Goal: Task Accomplishment & Management: Manage account settings

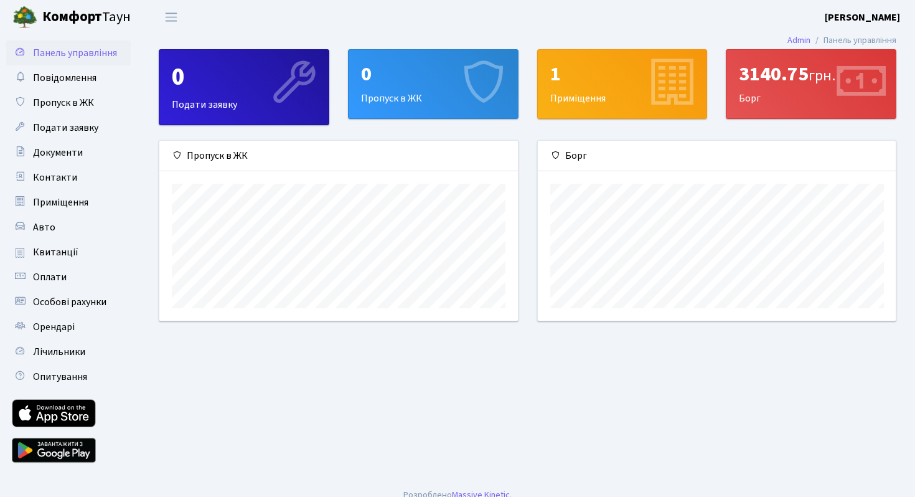
scroll to position [180, 358]
click at [759, 108] on div "3140.75 грн. Борг" at bounding box center [810, 84] width 169 height 68
click at [852, 88] on icon at bounding box center [859, 83] width 59 height 59
click at [775, 62] on div "3140.75 грн." at bounding box center [811, 74] width 144 height 24
click at [772, 85] on div "3140.75 грн." at bounding box center [811, 74] width 144 height 24
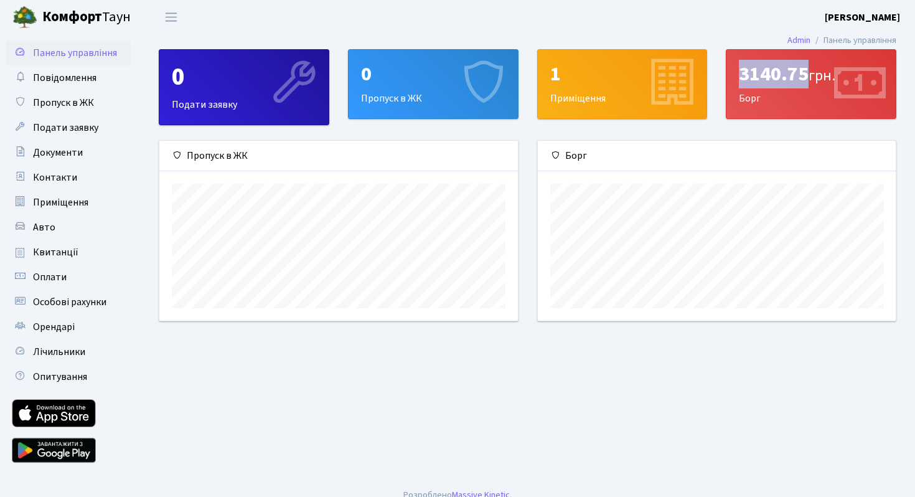
click at [772, 85] on div "3140.75 грн." at bounding box center [811, 74] width 144 height 24
click at [746, 101] on div "3140.75 грн. [GEOGRAPHIC_DATA]" at bounding box center [810, 84] width 169 height 68
click at [816, 103] on div "3140.75 грн. [GEOGRAPHIC_DATA]" at bounding box center [810, 84] width 169 height 68
click at [49, 271] on span "Оплати" at bounding box center [50, 277] width 34 height 14
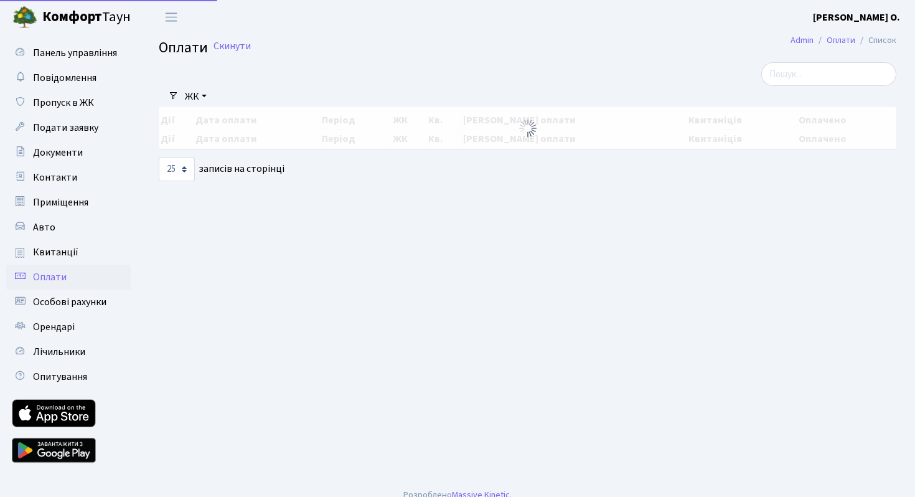
select select "25"
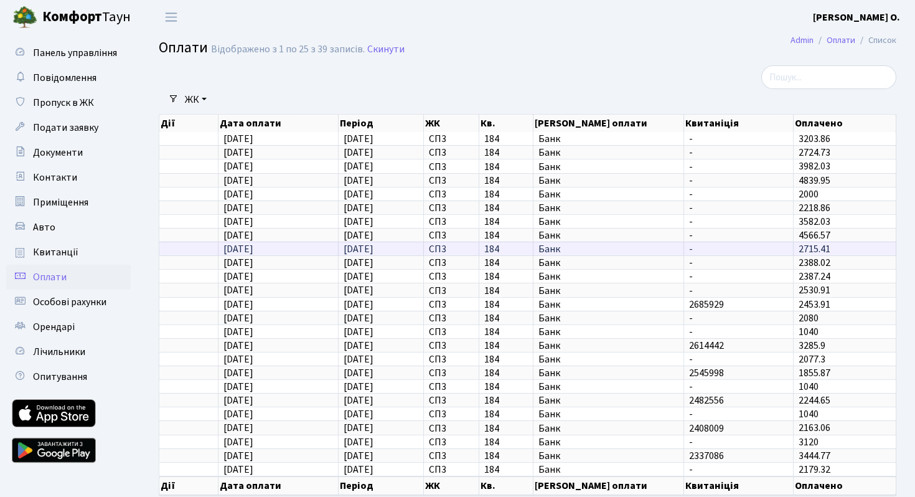
scroll to position [63, 0]
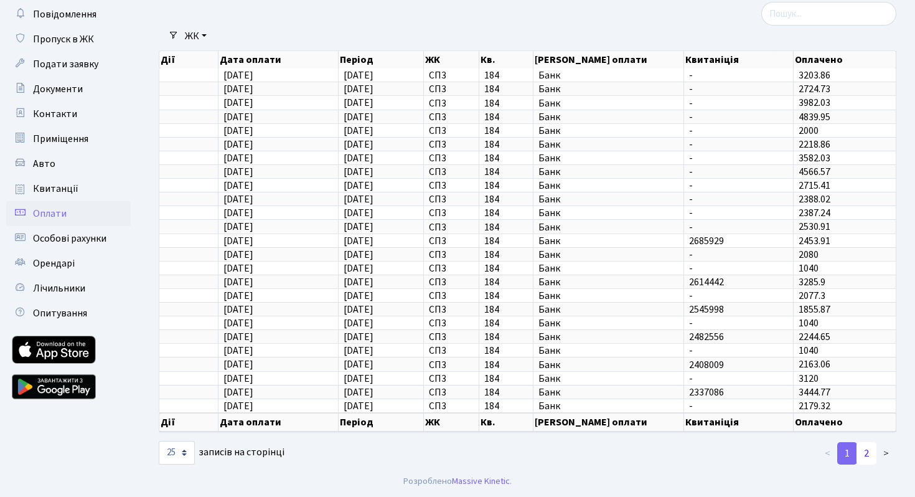
click at [868, 454] on link "2" at bounding box center [866, 453] width 20 height 22
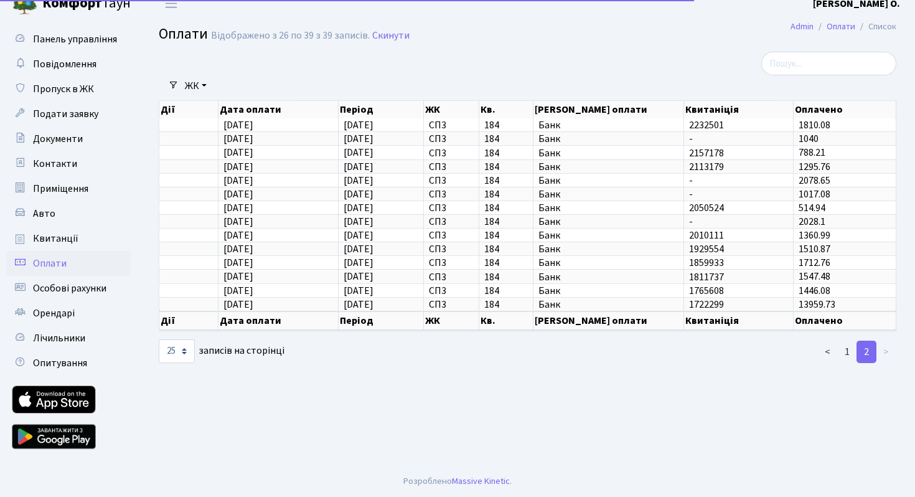
scroll to position [0, 0]
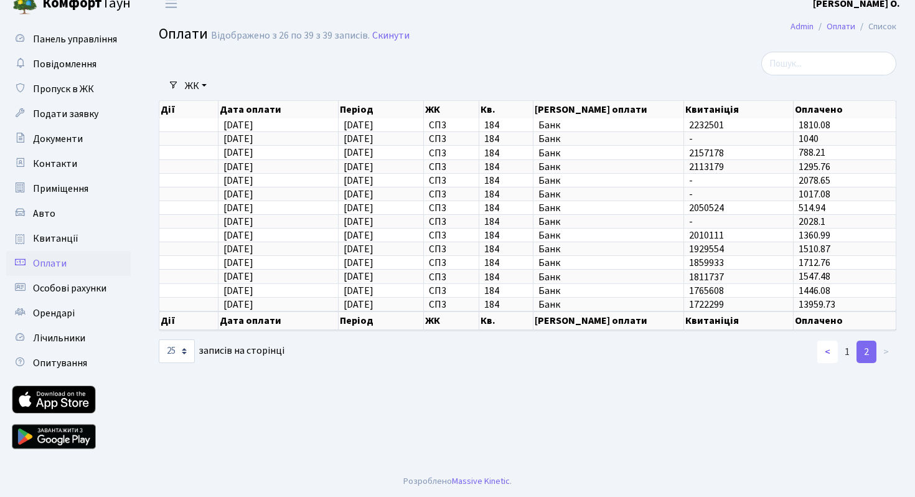
click at [824, 348] on link "<" at bounding box center [827, 351] width 21 height 22
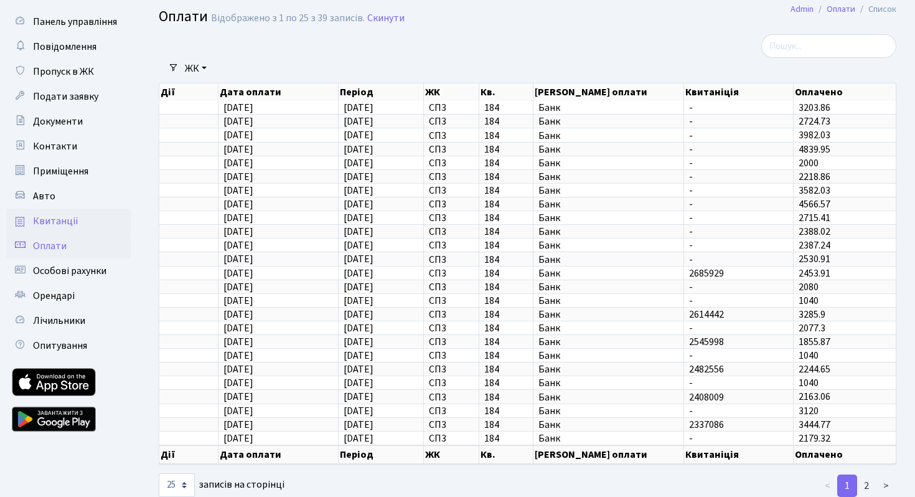
click at [75, 227] on link "Квитанції" at bounding box center [68, 220] width 124 height 25
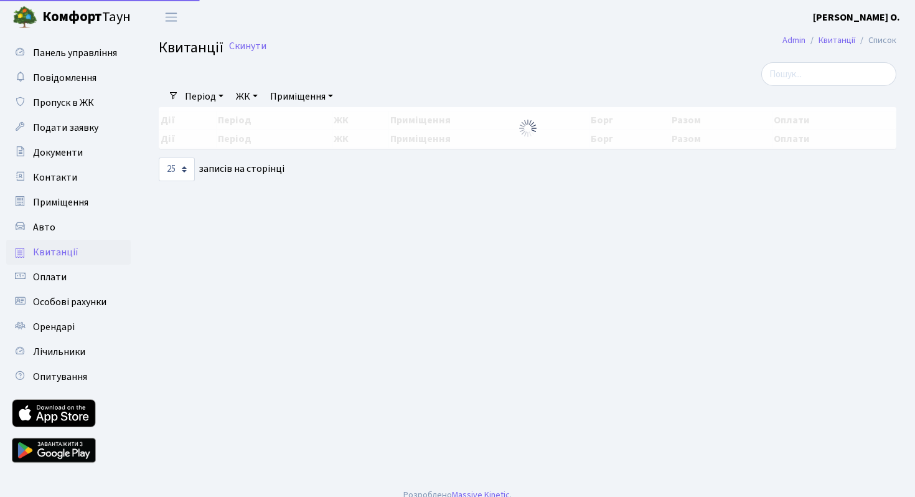
select select "25"
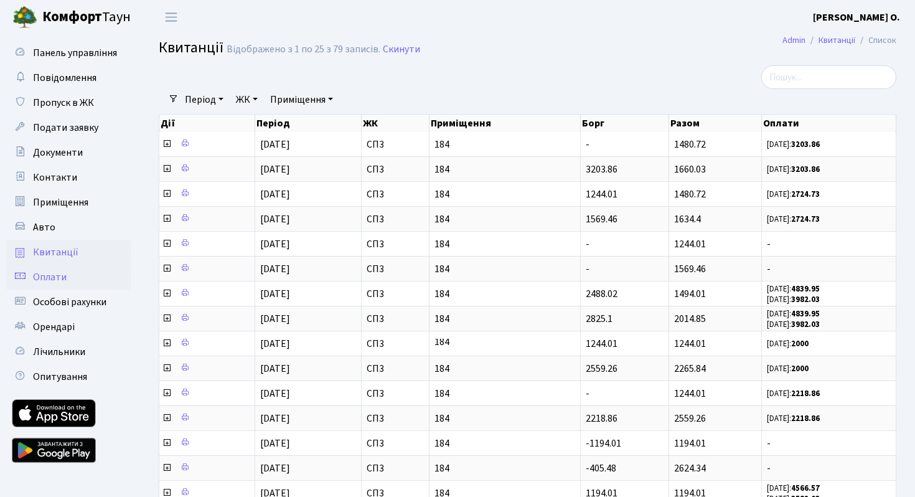
click at [61, 274] on span "Оплати" at bounding box center [50, 277] width 34 height 14
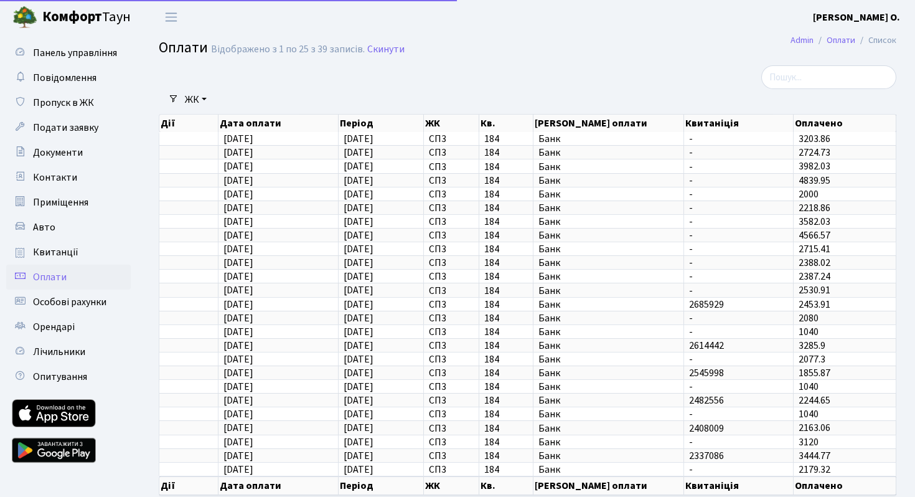
select select "25"
click at [74, 103] on span "Пропуск в ЖК" at bounding box center [63, 103] width 61 height 14
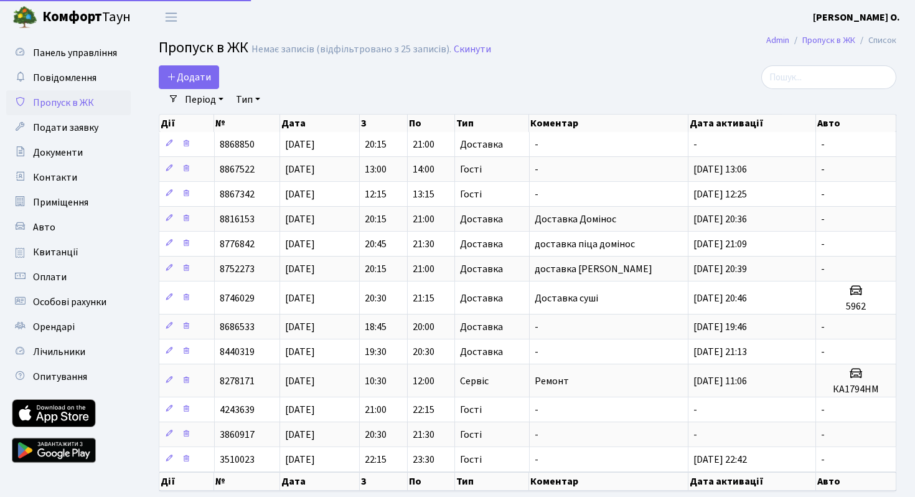
select select "25"
click at [73, 21] on b "Комфорт" at bounding box center [72, 17] width 60 height 20
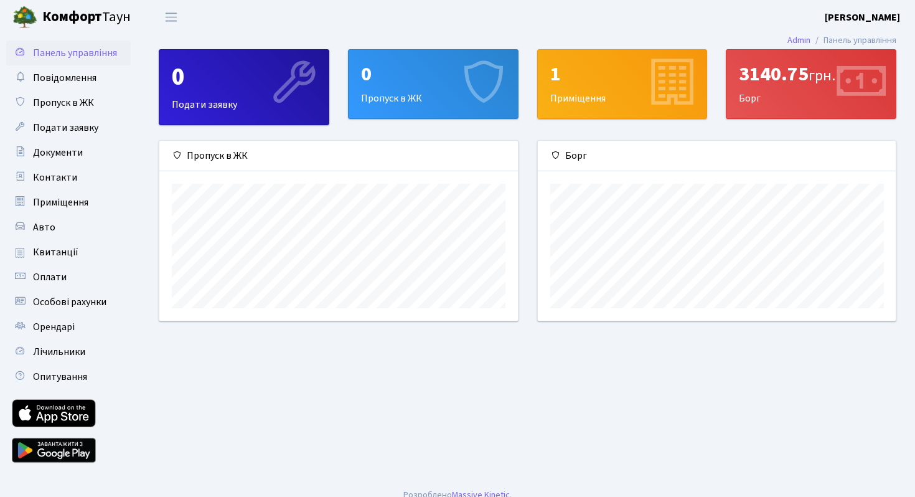
scroll to position [180, 358]
click at [751, 91] on div "3140.75 грн. Борг" at bounding box center [810, 84] width 169 height 68
click at [852, 88] on icon at bounding box center [859, 83] width 59 height 59
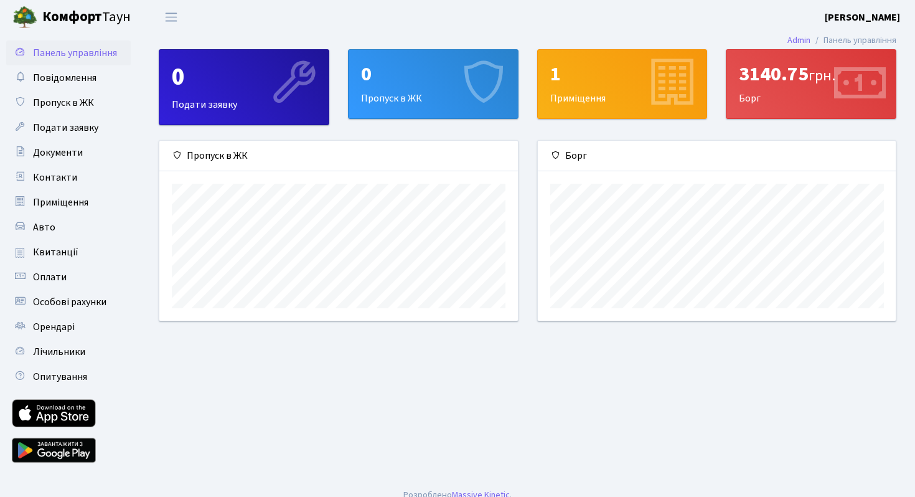
click at [804, 75] on div "3140.75 грн." at bounding box center [811, 74] width 144 height 24
click at [799, 98] on div "3140.75 грн. Борг" at bounding box center [810, 84] width 169 height 68
click at [882, 106] on icon at bounding box center [859, 83] width 59 height 59
click at [813, 86] on div "3140.75 грн. Борг" at bounding box center [810, 84] width 169 height 68
click at [813, 86] on span "грн." at bounding box center [821, 76] width 27 height 22
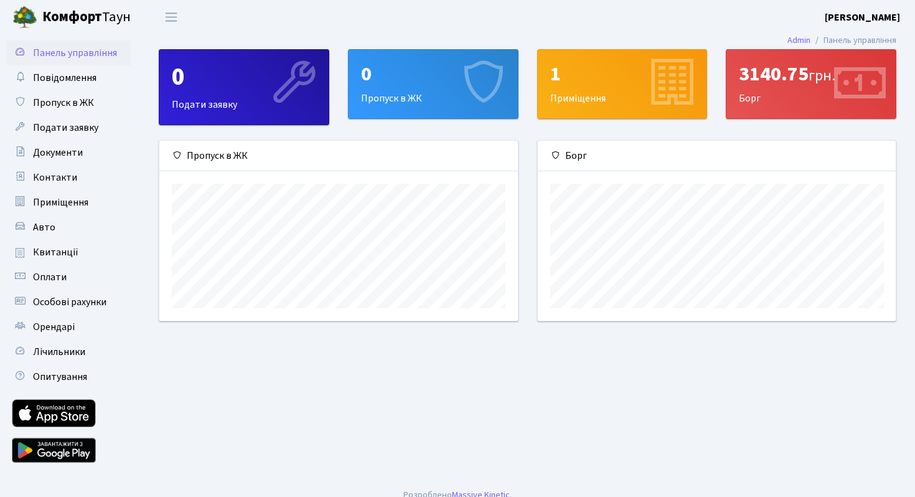
click at [830, 112] on div "3140.75 грн. [GEOGRAPHIC_DATA]" at bounding box center [810, 84] width 169 height 68
click at [861, 18] on b "[PERSON_NAME]" at bounding box center [862, 18] width 75 height 14
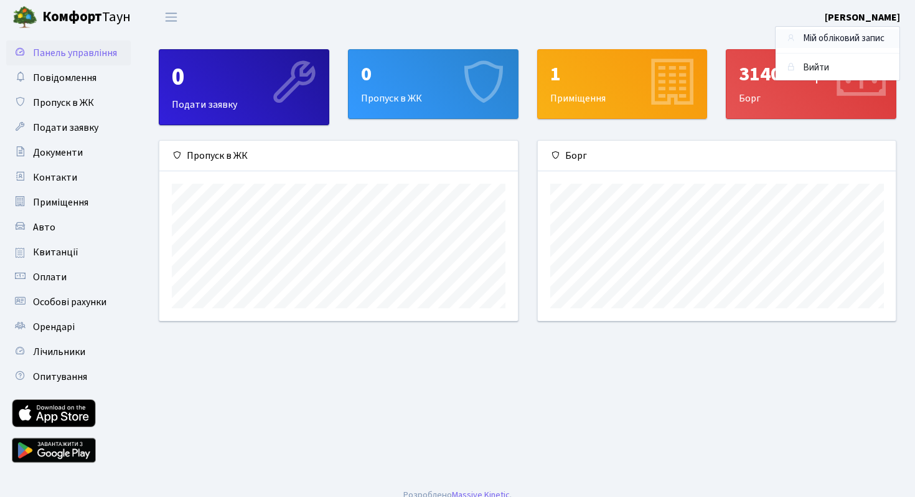
click at [849, 42] on link "Мій обліковий запис" at bounding box center [837, 38] width 124 height 19
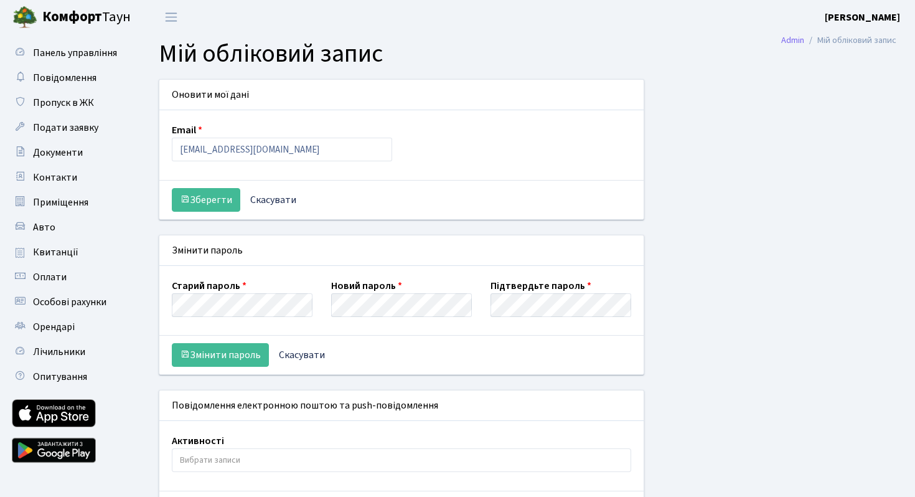
select select
click at [60, 302] on span "Особові рахунки" at bounding box center [69, 302] width 73 height 14
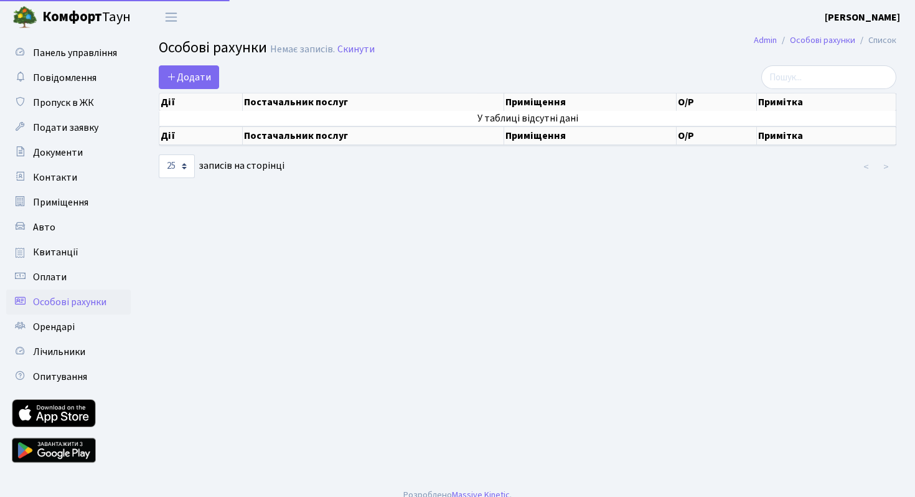
select select "25"
click at [55, 329] on span "Орендарі" at bounding box center [54, 327] width 42 height 14
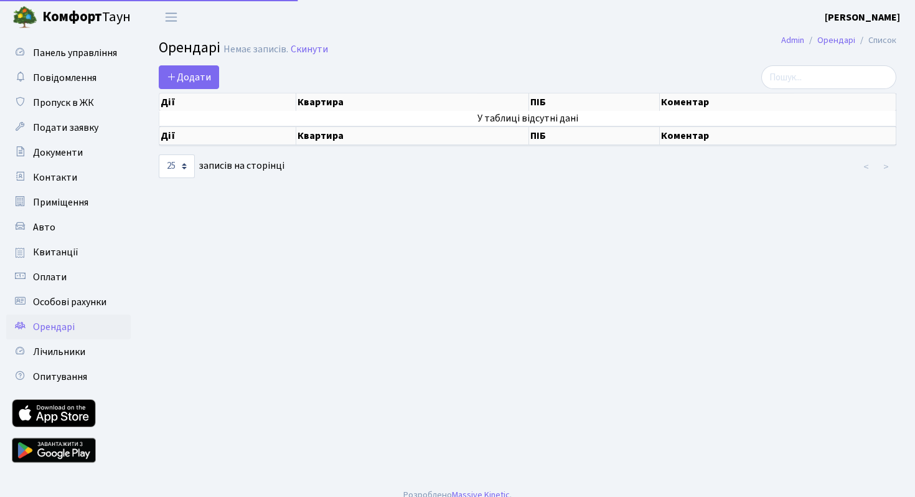
select select "25"
click at [54, 352] on span "Лічильники" at bounding box center [59, 352] width 52 height 14
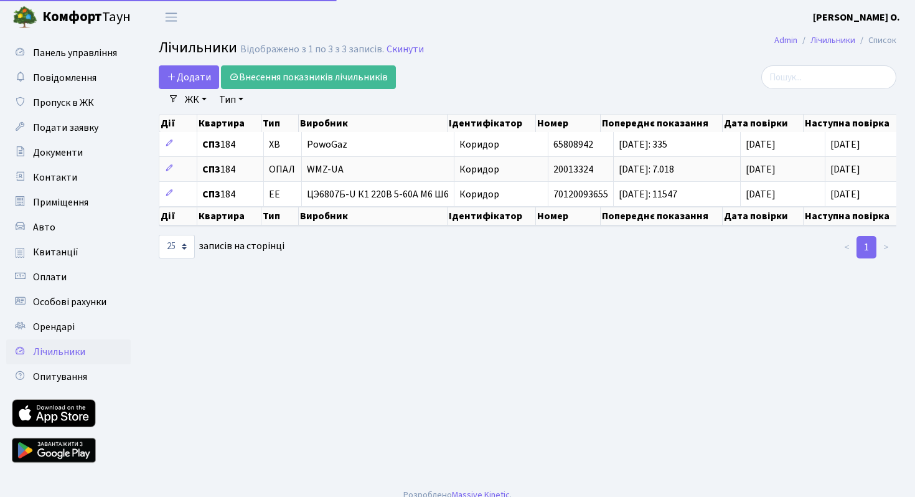
select select "25"
click at [62, 261] on link "Квитанції" at bounding box center [68, 252] width 124 height 25
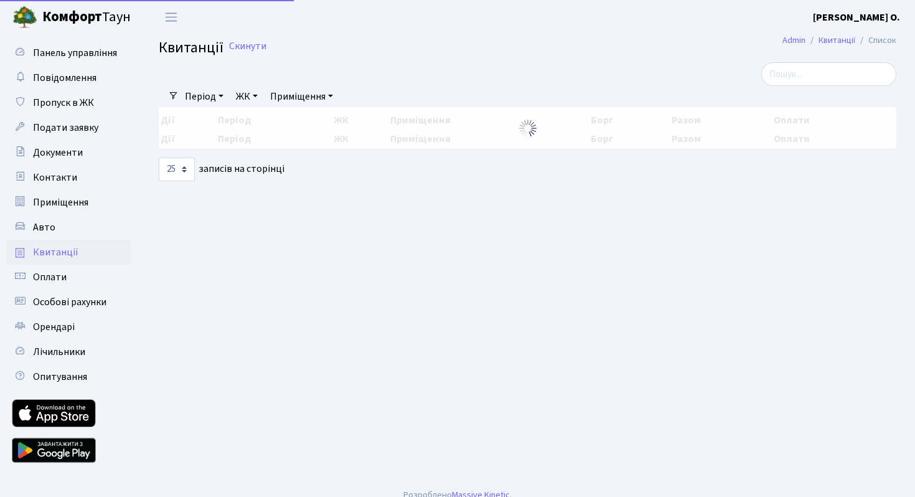
select select "25"
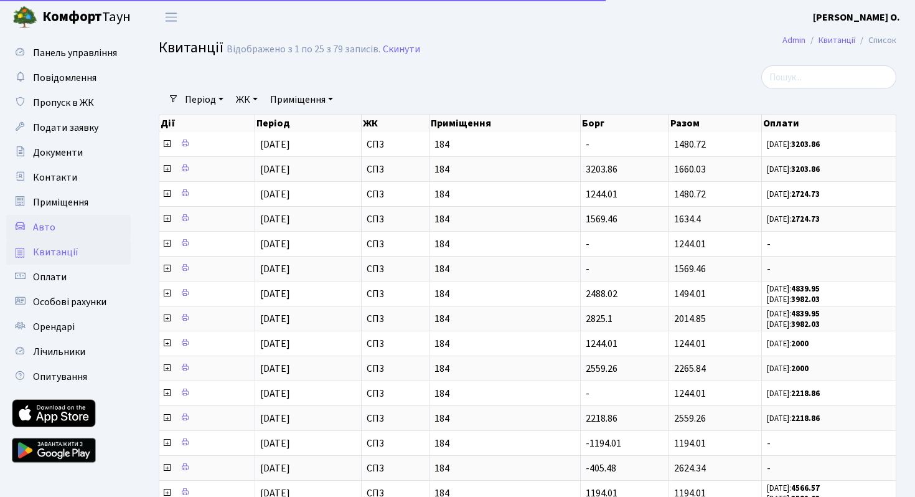
click at [63, 222] on link "Авто" at bounding box center [68, 227] width 124 height 25
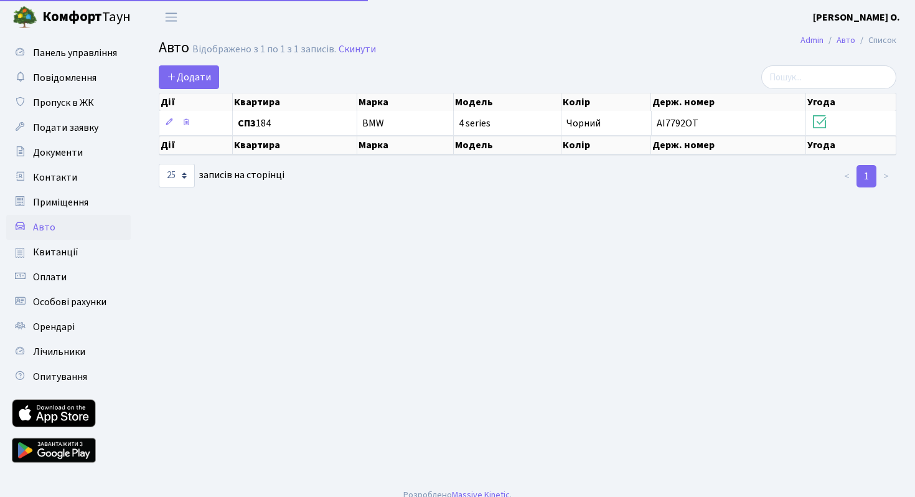
select select "25"
click at [44, 198] on span "Приміщення" at bounding box center [60, 202] width 55 height 14
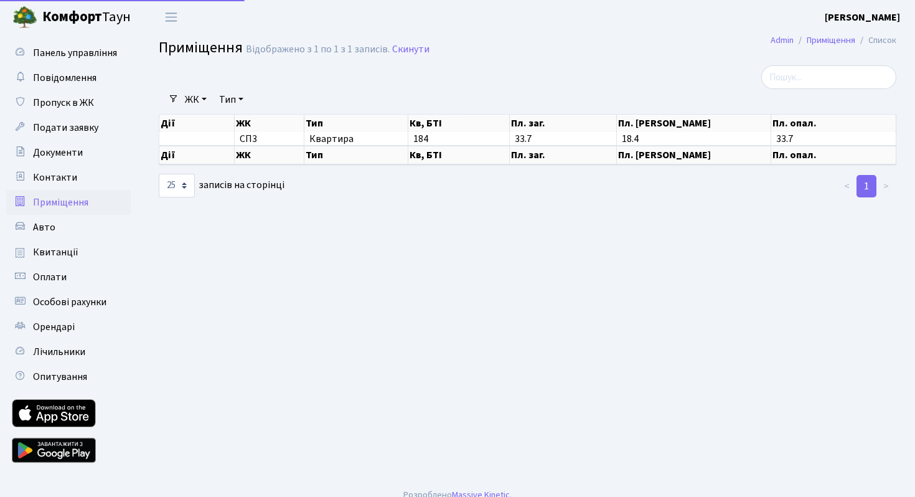
select select "25"
click at [52, 178] on span "Контакти" at bounding box center [55, 178] width 44 height 14
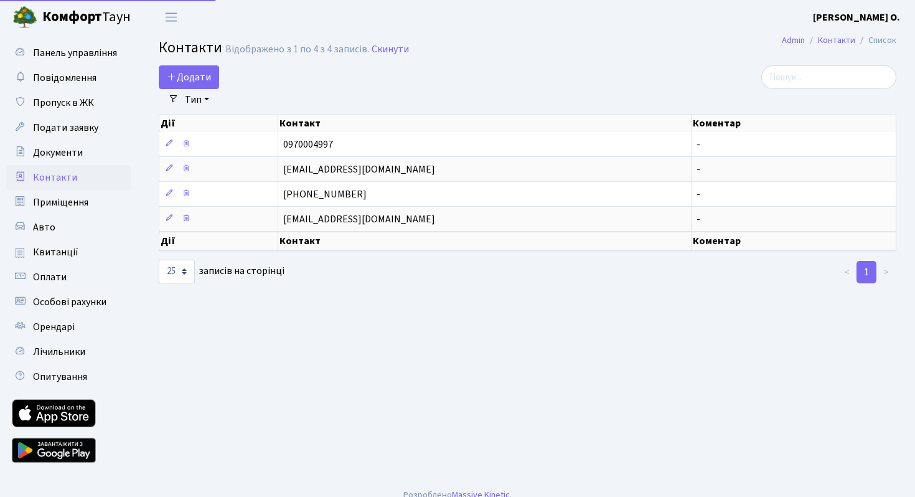
select select "25"
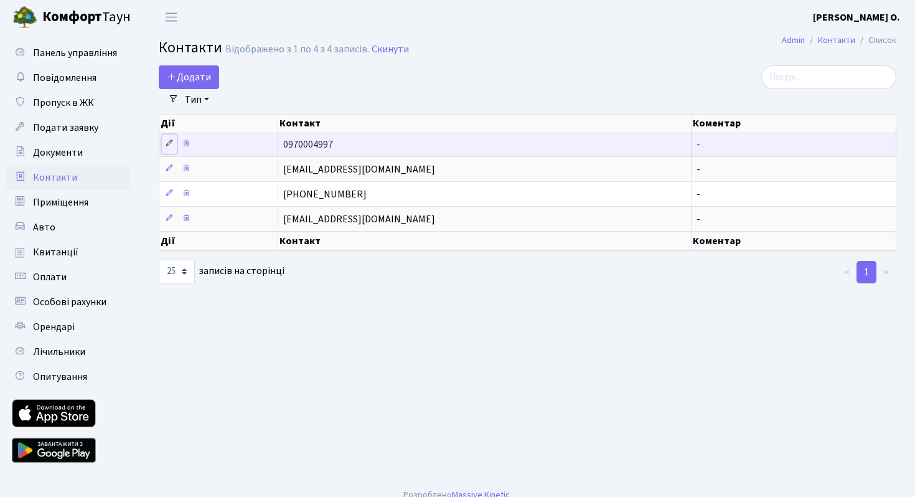
click at [167, 143] on icon at bounding box center [169, 143] width 9 height 9
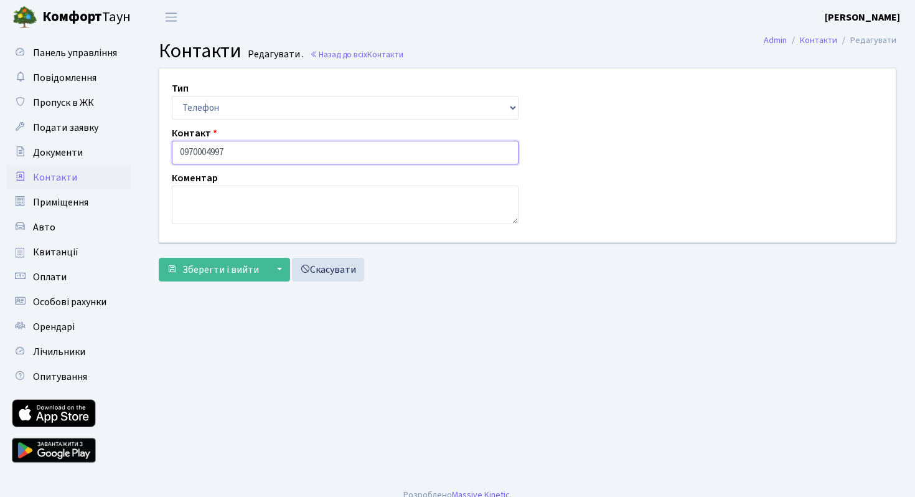
click at [234, 153] on input "0970004997" at bounding box center [345, 153] width 347 height 24
click at [193, 152] on input "0970004997" at bounding box center [345, 153] width 347 height 24
drag, startPoint x: 230, startPoint y: 152, endPoint x: 195, endPoint y: 148, distance: 35.1
click at [195, 149] on input "0970004997" at bounding box center [345, 153] width 347 height 24
type input "0973405763"
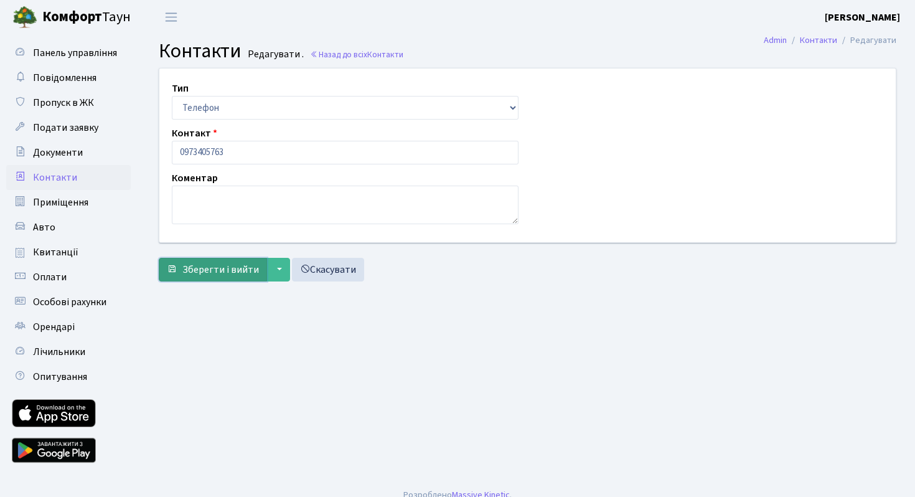
click at [213, 272] on span "Зберегти і вийти" at bounding box center [220, 270] width 77 height 14
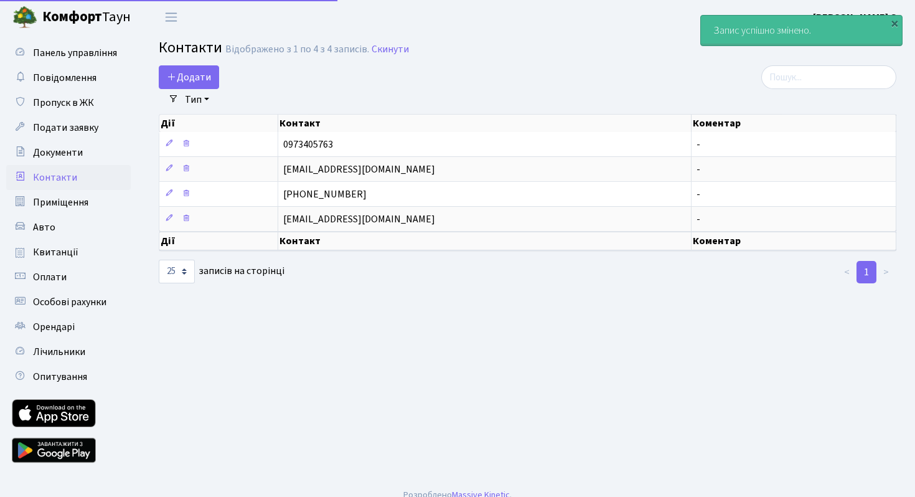
select select "25"
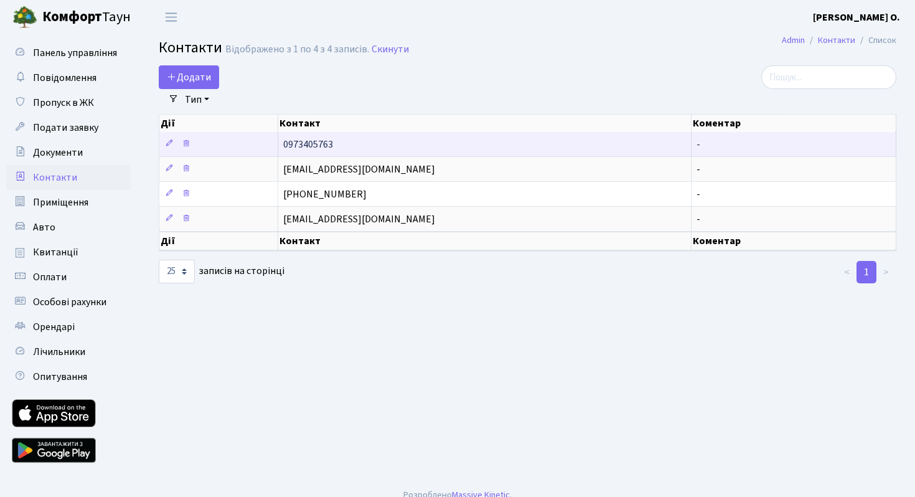
click at [713, 141] on td "-" at bounding box center [793, 144] width 205 height 24
click at [169, 143] on icon at bounding box center [169, 143] width 9 height 9
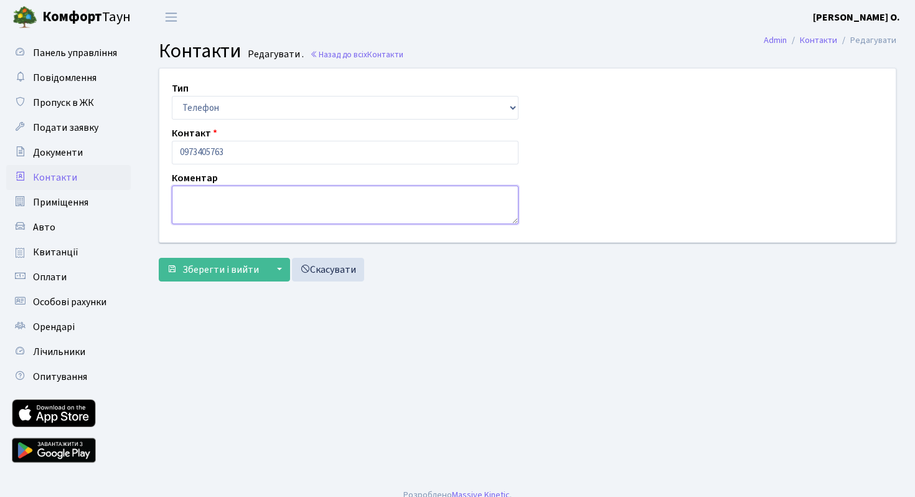
click at [203, 203] on textarea at bounding box center [345, 204] width 347 height 39
type textarea "j"
type textarea "орендатор"
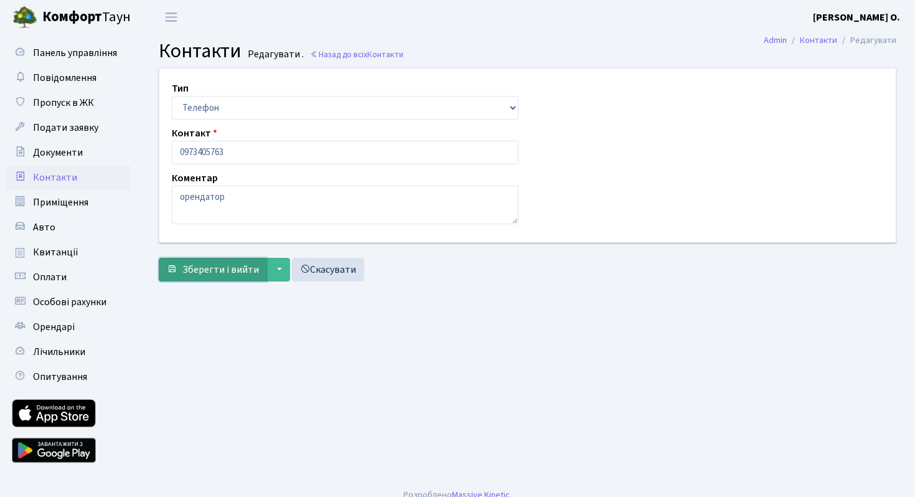
click at [209, 267] on span "Зберегти і вийти" at bounding box center [220, 270] width 77 height 14
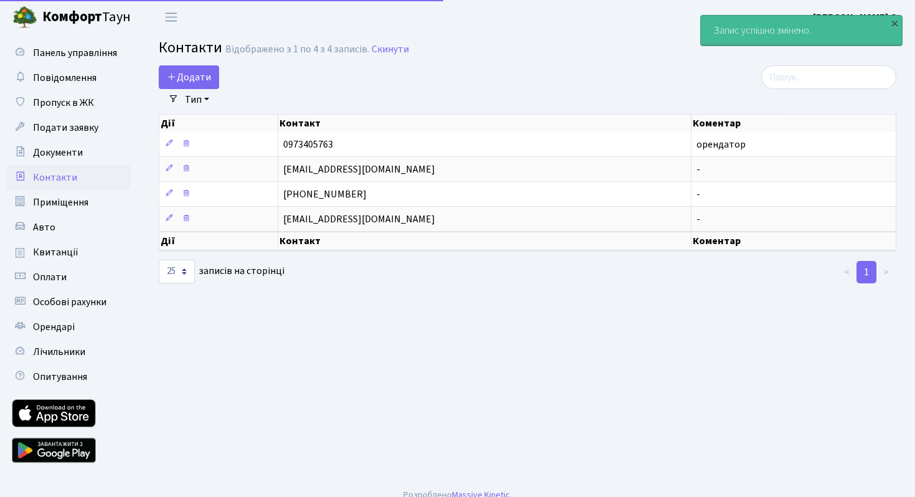
select select "25"
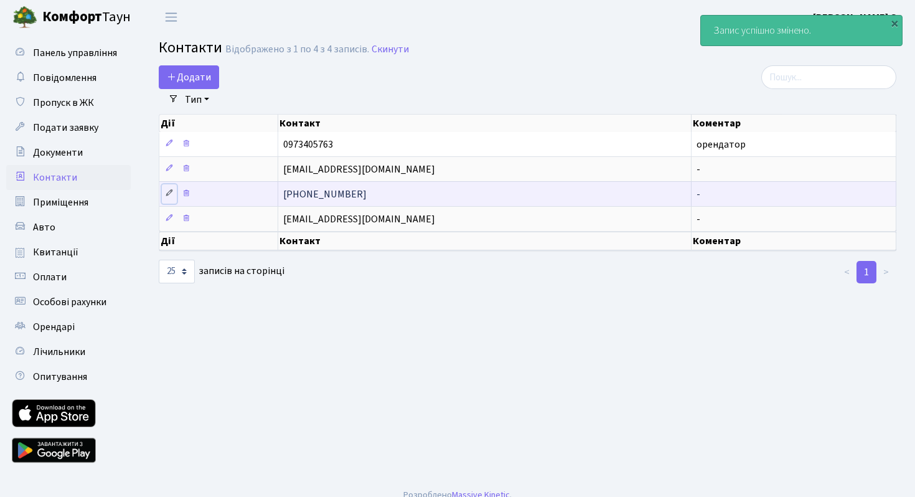
click at [166, 199] on link at bounding box center [169, 193] width 15 height 19
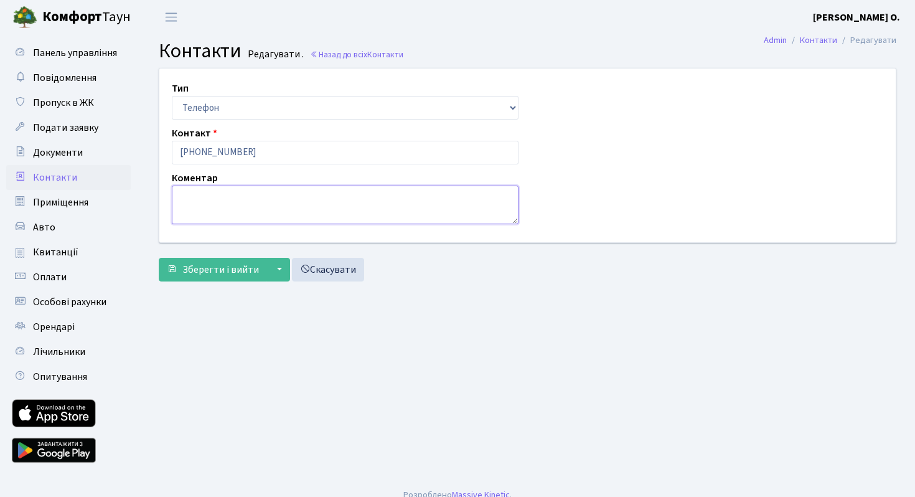
click at [190, 196] on textarea at bounding box center [345, 204] width 347 height 39
type textarea "власник"
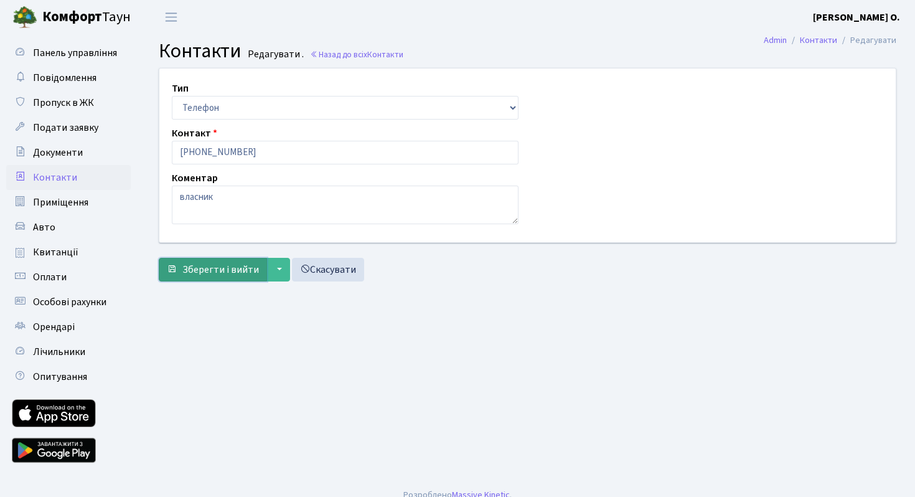
click at [211, 274] on span "Зберегти і вийти" at bounding box center [220, 270] width 77 height 14
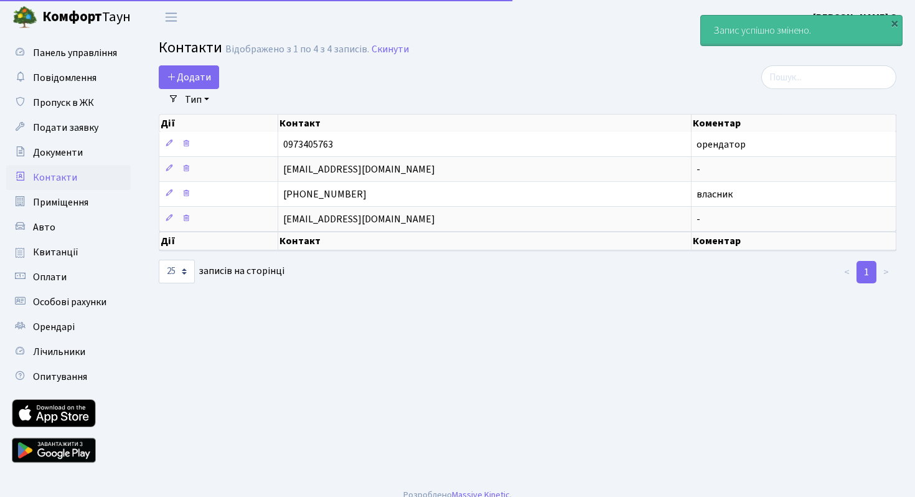
select select "25"
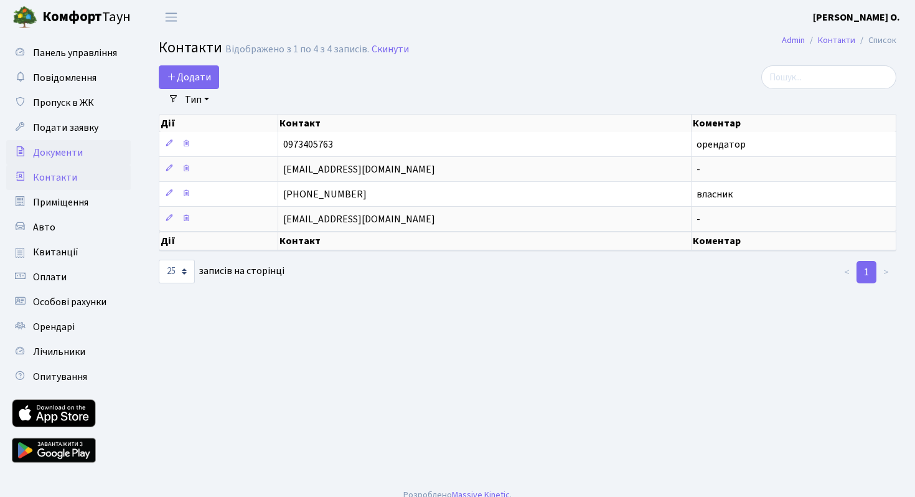
click at [77, 156] on span "Документи" at bounding box center [58, 153] width 50 height 14
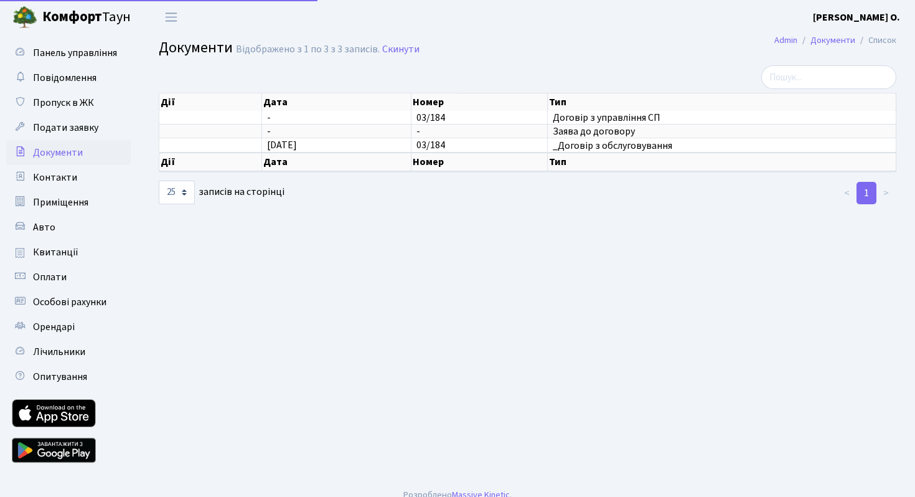
select select "25"
click at [71, 148] on span "Документи" at bounding box center [58, 153] width 50 height 14
select select "25"
click at [78, 100] on span "Пропуск в ЖК" at bounding box center [63, 103] width 61 height 14
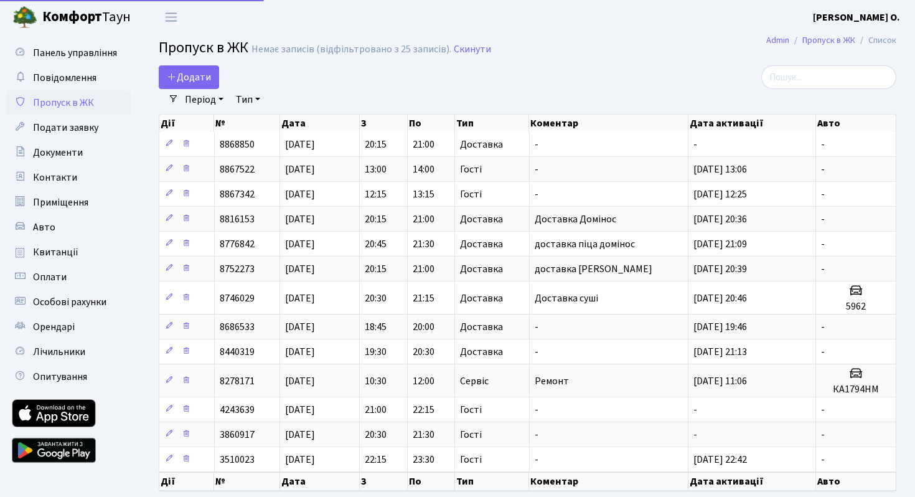
select select "25"
click at [77, 134] on span "Подати заявку" at bounding box center [65, 128] width 65 height 14
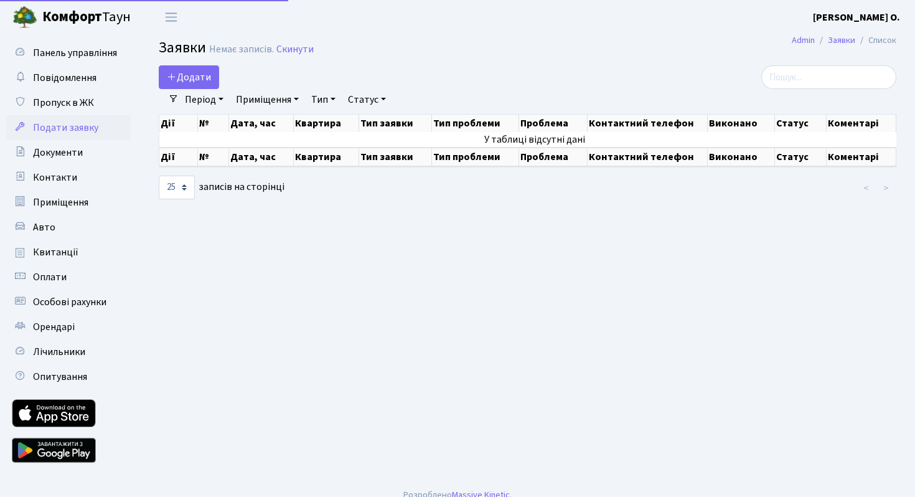
select select "25"
click at [76, 103] on span "Пропуск в ЖК" at bounding box center [63, 103] width 61 height 14
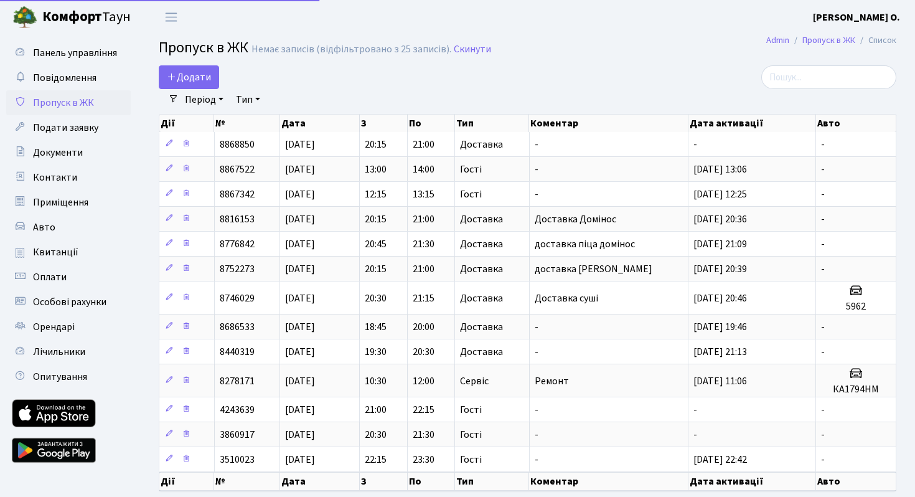
select select "25"
click at [72, 77] on span "Повідомлення" at bounding box center [64, 78] width 63 height 14
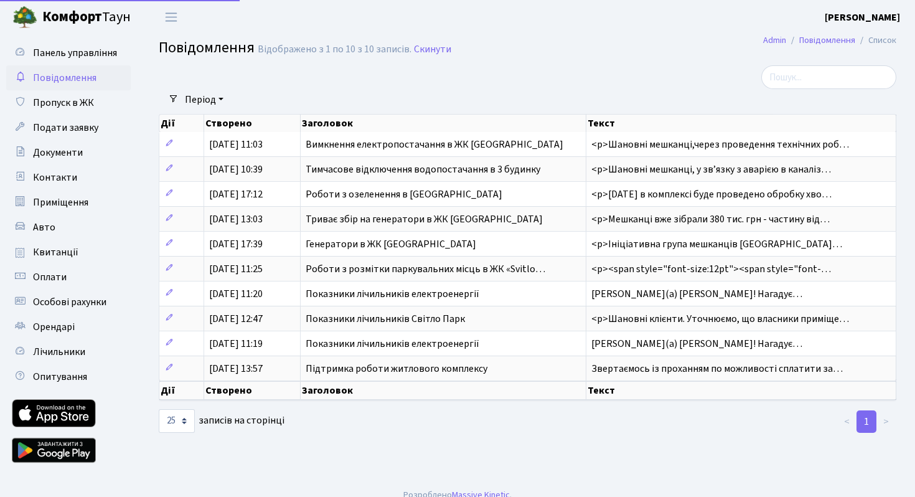
select select "25"
click at [87, 56] on span "Панель управління" at bounding box center [75, 53] width 84 height 14
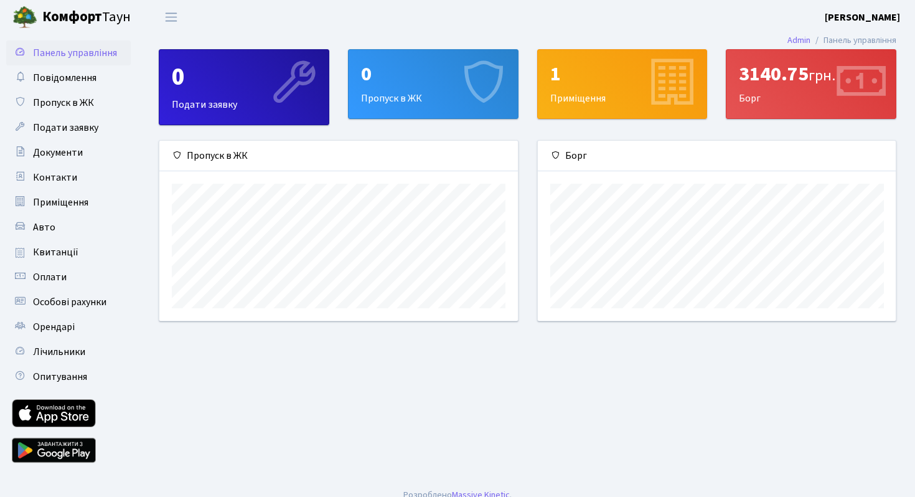
scroll to position [180, 358]
click at [814, 78] on span "грн." at bounding box center [821, 76] width 27 height 22
click at [783, 96] on div "3140.75 грн. [GEOGRAPHIC_DATA]" at bounding box center [810, 84] width 169 height 68
click at [860, 88] on icon at bounding box center [859, 83] width 59 height 59
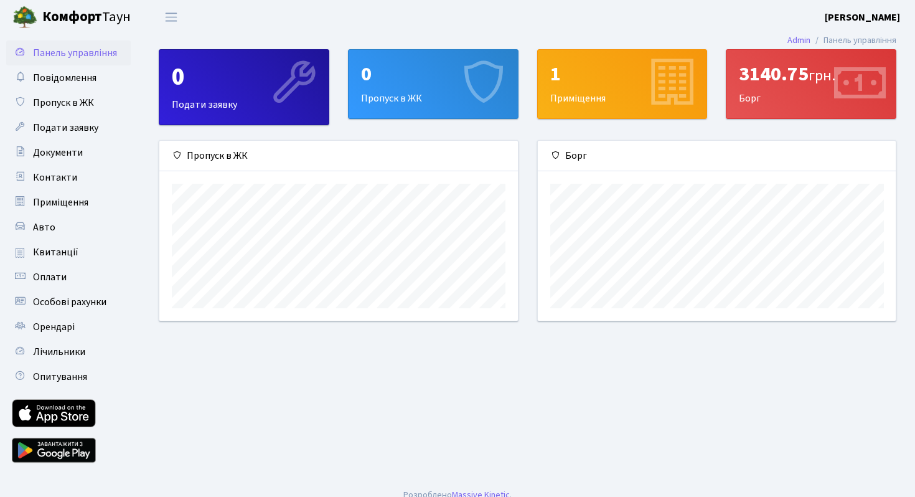
click at [860, 88] on icon at bounding box center [859, 83] width 59 height 59
click at [772, 98] on div "3140.75 грн. [GEOGRAPHIC_DATA]" at bounding box center [810, 84] width 169 height 68
click at [752, 98] on div "3140.75 грн. [GEOGRAPHIC_DATA]" at bounding box center [810, 84] width 169 height 68
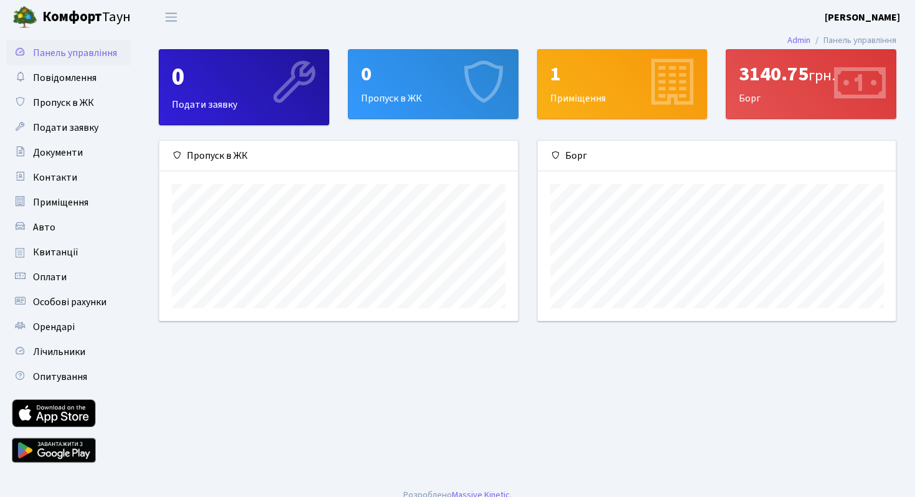
click at [762, 77] on div "3140.75 грн." at bounding box center [811, 74] width 144 height 24
click at [826, 77] on span "грн." at bounding box center [821, 76] width 27 height 22
drag, startPoint x: 843, startPoint y: 79, endPoint x: 736, endPoint y: 78, distance: 106.4
click at [736, 78] on div "3140.75 грн. [GEOGRAPHIC_DATA]" at bounding box center [810, 84] width 169 height 68
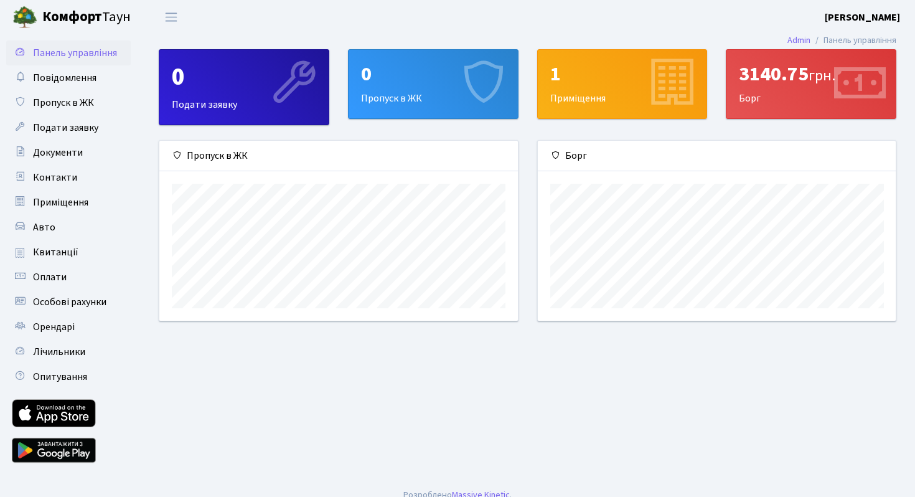
click at [802, 105] on div "3140.75 грн. [GEOGRAPHIC_DATA]" at bounding box center [810, 84] width 169 height 68
click at [566, 158] on div "Борг" at bounding box center [717, 156] width 358 height 30
click at [794, 93] on div "3140.75 грн. [GEOGRAPHIC_DATA]" at bounding box center [810, 84] width 169 height 68
click at [64, 324] on span "Орендарі" at bounding box center [54, 327] width 42 height 14
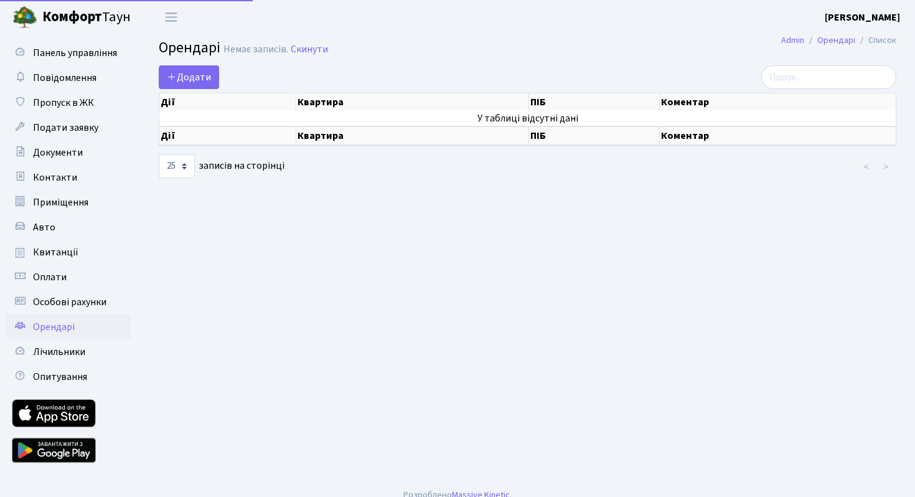
select select "25"
click at [174, 12] on span "Переключити навігацію" at bounding box center [171, 17] width 19 height 14
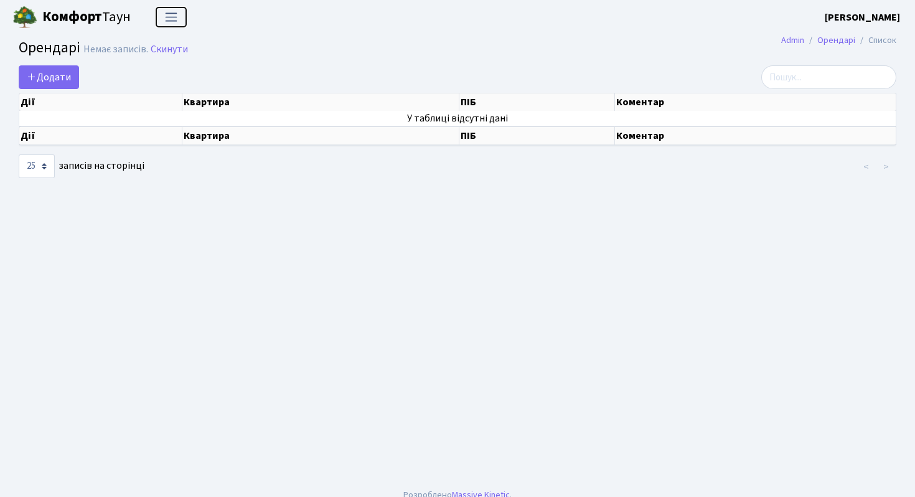
click at [174, 12] on span "Переключити навігацію" at bounding box center [171, 17] width 19 height 14
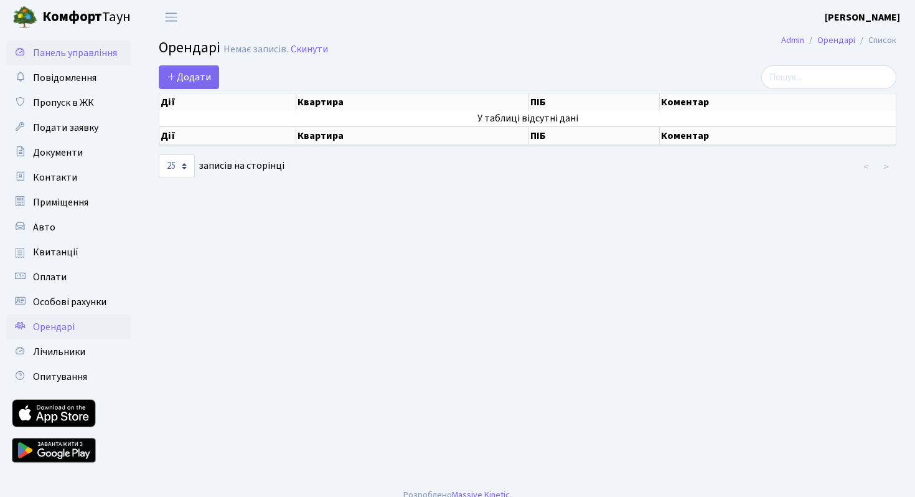
click at [81, 59] on span "Панель управління" at bounding box center [75, 53] width 84 height 14
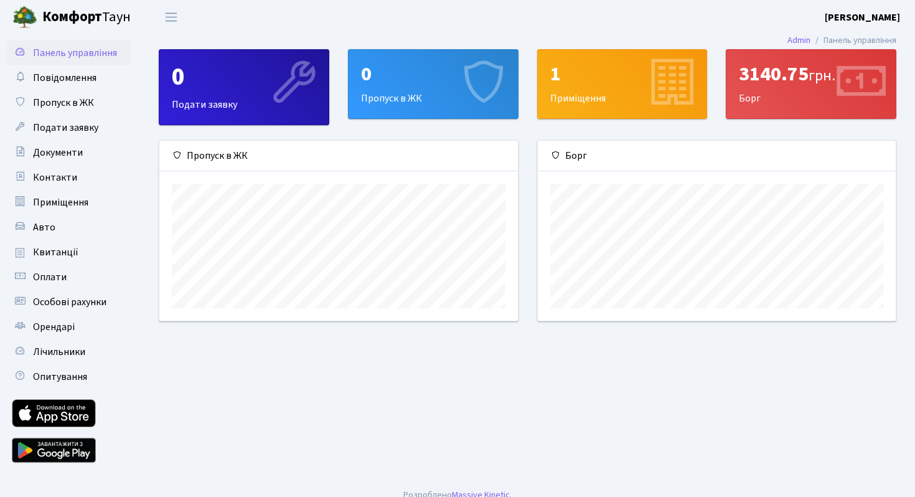
scroll to position [180, 358]
click at [668, 98] on icon at bounding box center [670, 83] width 59 height 59
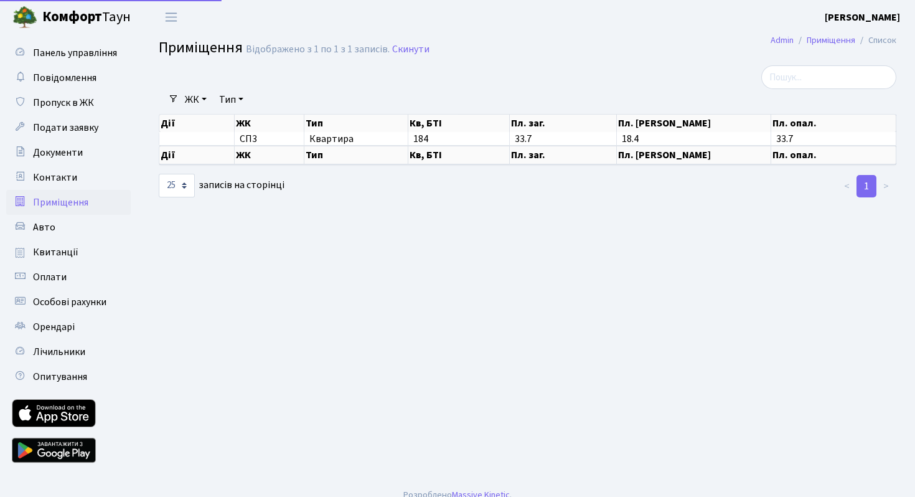
select select "25"
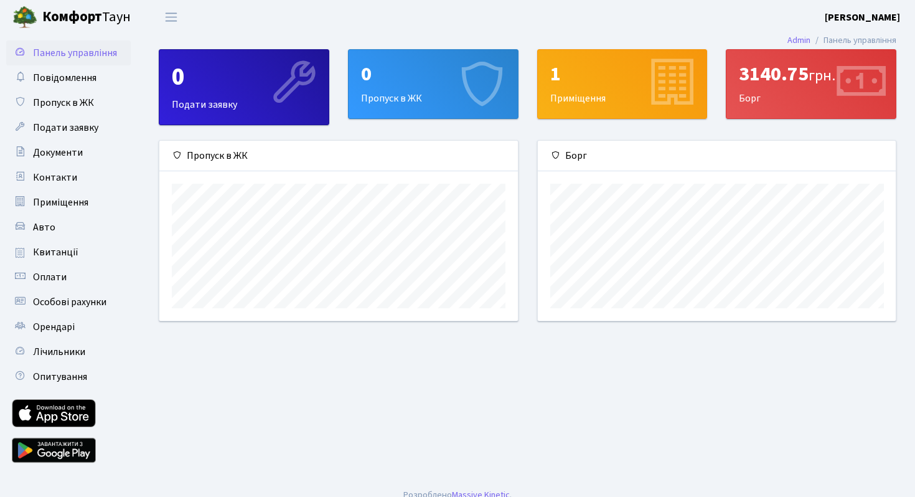
scroll to position [180, 358]
click at [838, 85] on icon at bounding box center [859, 83] width 59 height 59
click at [786, 82] on div "3140.75 грн." at bounding box center [811, 74] width 144 height 24
click at [771, 95] on div "3140.75 грн. [GEOGRAPHIC_DATA]" at bounding box center [810, 84] width 169 height 68
